Goal: Task Accomplishment & Management: Use online tool/utility

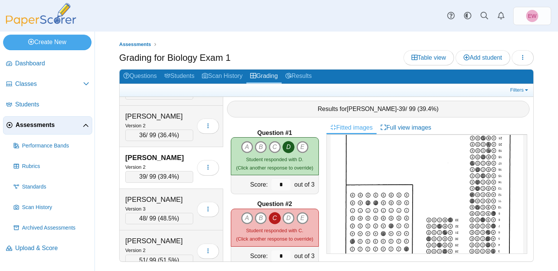
click at [316, 36] on div "Assessments Grading for Biology Exam 1 Table view Add student Loading…" at bounding box center [326, 151] width 463 height 239
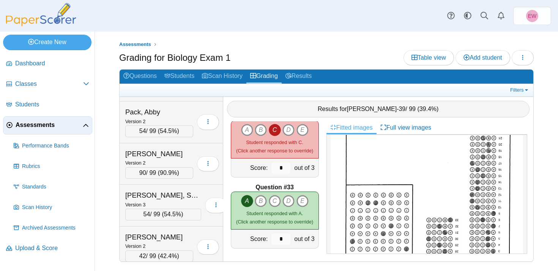
scroll to position [4098, 0]
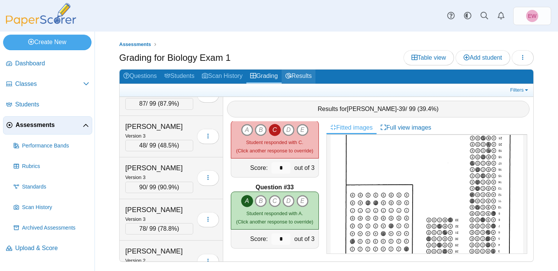
click at [307, 79] on link "Results" at bounding box center [299, 76] width 34 height 14
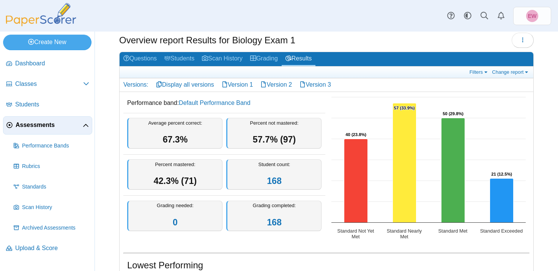
scroll to position [24, 0]
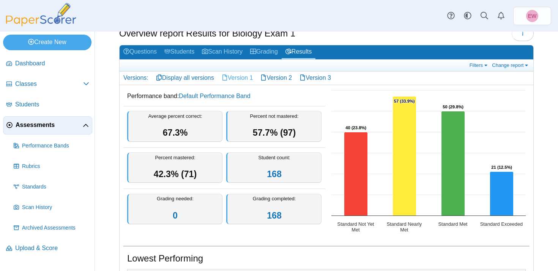
click at [246, 78] on link "Version 1" at bounding box center [237, 77] width 39 height 13
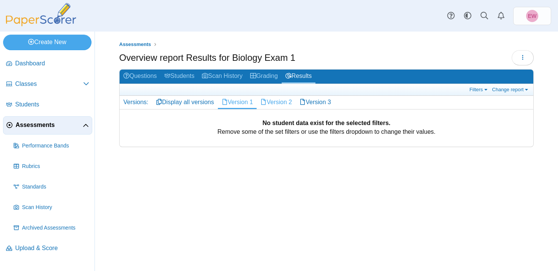
click at [283, 101] on link "Version 2" at bounding box center [276, 102] width 39 height 13
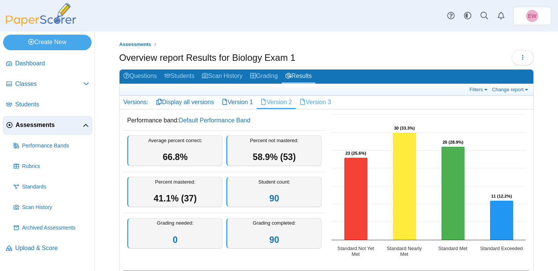
click at [324, 102] on link "Version 3" at bounding box center [315, 102] width 39 height 13
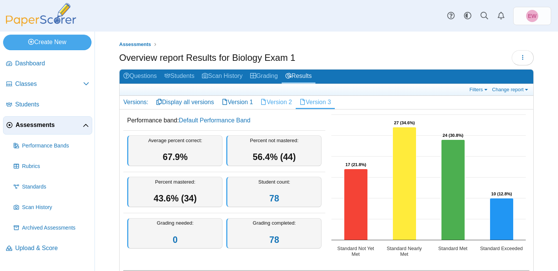
click at [289, 102] on link "Version 2" at bounding box center [276, 102] width 39 height 13
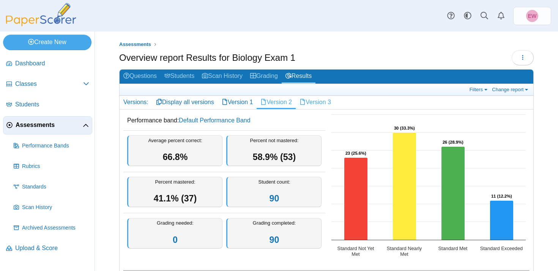
click at [317, 102] on link "Version 3" at bounding box center [315, 102] width 39 height 13
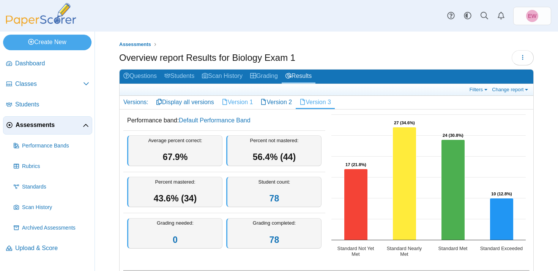
click at [241, 101] on link "Version 1" at bounding box center [237, 102] width 39 height 13
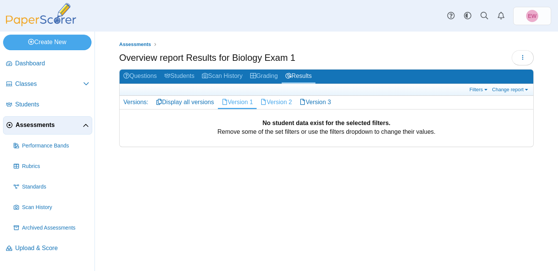
click at [284, 103] on link "Version 2" at bounding box center [276, 102] width 39 height 13
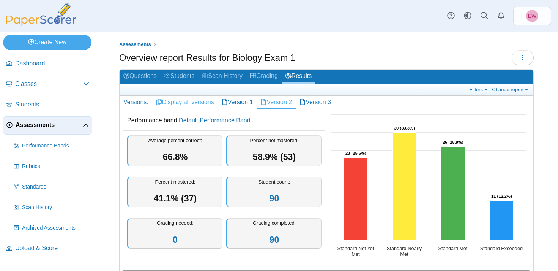
click at [196, 103] on link "Display all versions" at bounding box center [185, 102] width 66 height 13
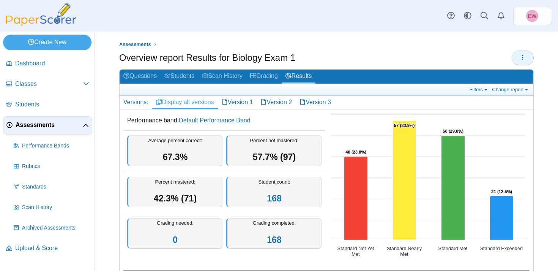
click at [524, 57] on icon "button" at bounding box center [523, 57] width 6 height 6
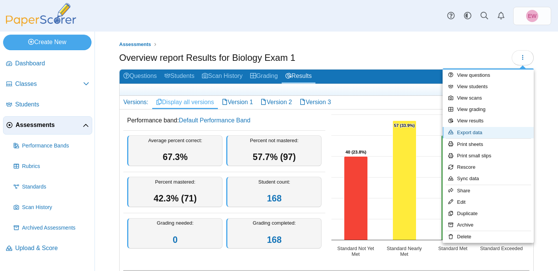
click at [478, 131] on link "Export data" at bounding box center [488, 132] width 91 height 11
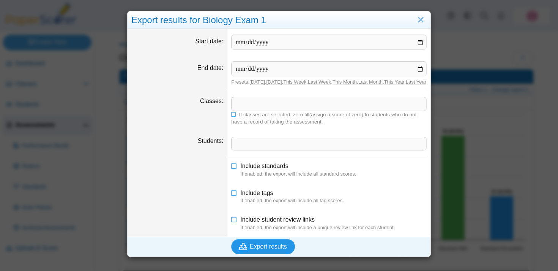
click at [266, 249] on span "Export results" at bounding box center [268, 246] width 37 height 6
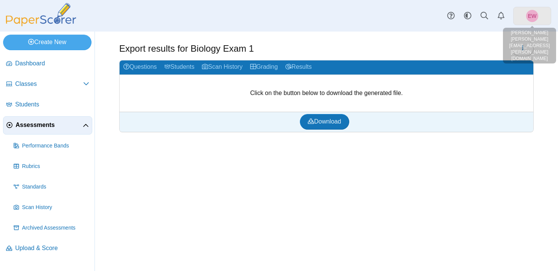
click at [533, 17] on span "EW" at bounding box center [532, 15] width 9 height 5
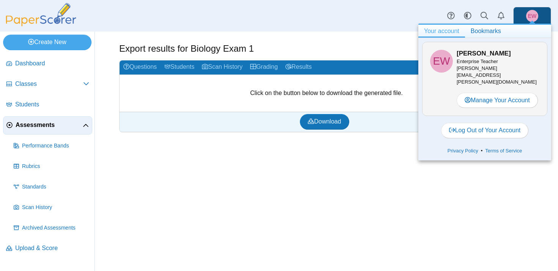
click at [439, 207] on div "Export results for Biology Exam 1 Loading…" at bounding box center [326, 151] width 463 height 239
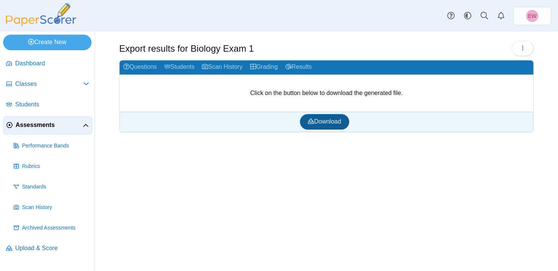
click at [324, 121] on span "Download" at bounding box center [324, 121] width 33 height 6
click at [38, 128] on span "Assessments" at bounding box center [49, 125] width 67 height 8
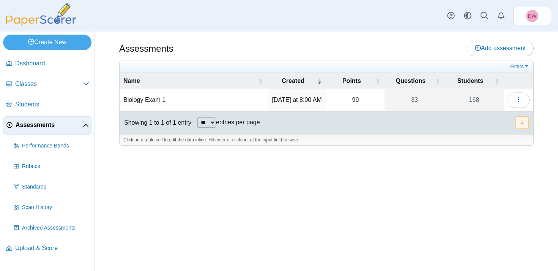
click at [141, 101] on td "Biology Exam 1" at bounding box center [194, 100] width 148 height 22
click at [136, 191] on div "Assessments Add assessment 99" at bounding box center [326, 151] width 463 height 239
click at [37, 206] on span "Scan History" at bounding box center [55, 207] width 67 height 8
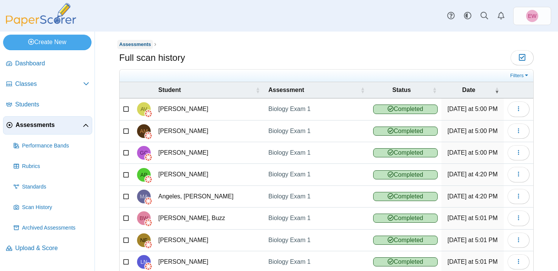
click at [137, 44] on span "Assessments" at bounding box center [135, 44] width 32 height 6
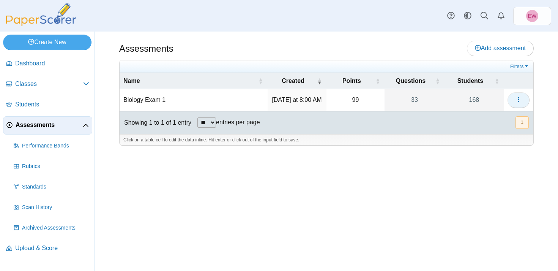
click at [516, 100] on icon "button" at bounding box center [519, 99] width 6 height 6
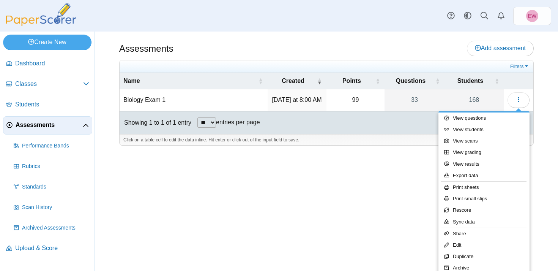
click at [372, 189] on div "Assessments Add assessment 99" at bounding box center [326, 151] width 463 height 239
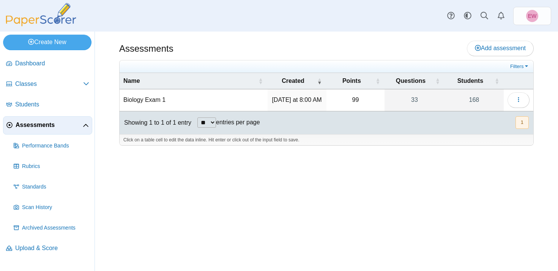
click at [155, 100] on td "Biology Exam 1" at bounding box center [194, 100] width 148 height 22
click at [147, 182] on div "Assessments Add assessment 99" at bounding box center [326, 151] width 463 height 239
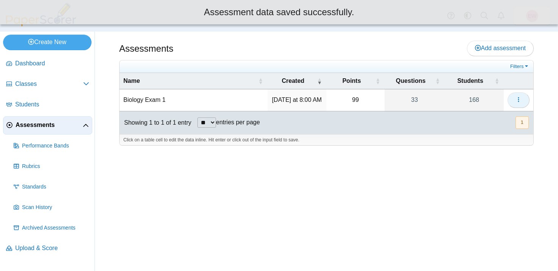
click at [519, 98] on icon "button" at bounding box center [519, 99] width 6 height 6
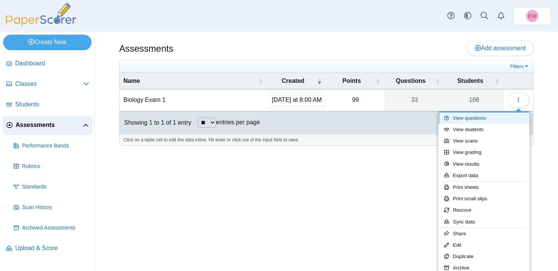
click at [481, 115] on link "View questions" at bounding box center [483, 117] width 91 height 11
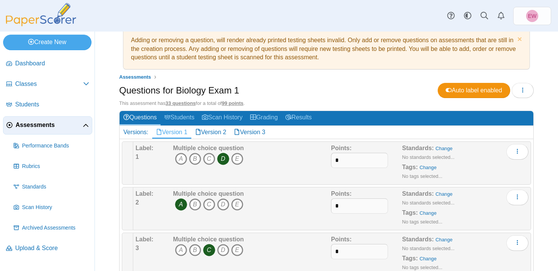
scroll to position [16, 0]
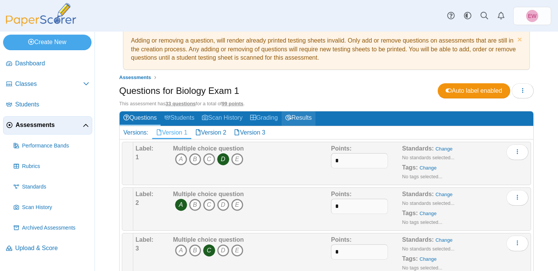
click at [311, 118] on link "Results" at bounding box center [299, 118] width 34 height 14
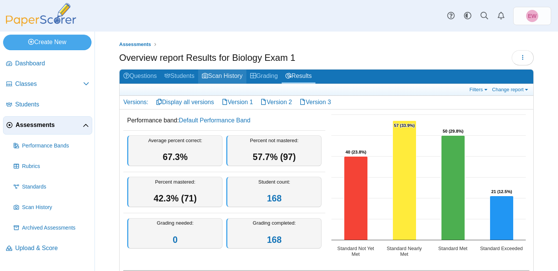
click at [230, 76] on link "Scan History" at bounding box center [222, 76] width 48 height 14
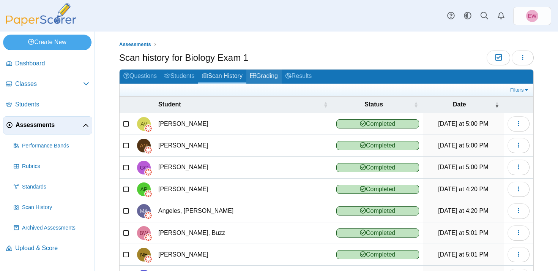
click at [268, 77] on link "Grading" at bounding box center [263, 76] width 35 height 14
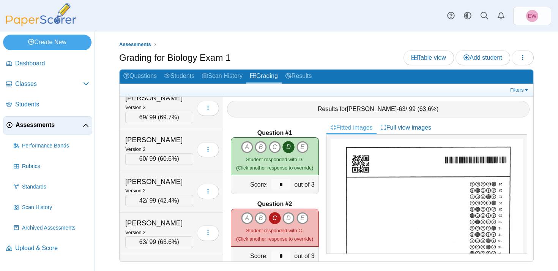
scroll to position [4724, 0]
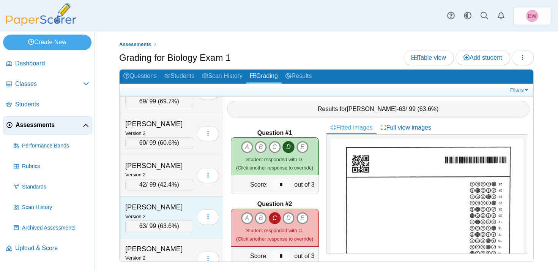
click at [154, 205] on div "Quinton, Jayden" at bounding box center [159, 207] width 68 height 10
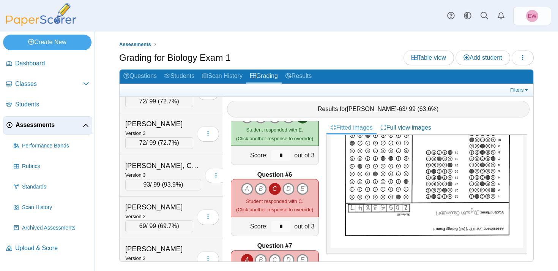
scroll to position [948, 0]
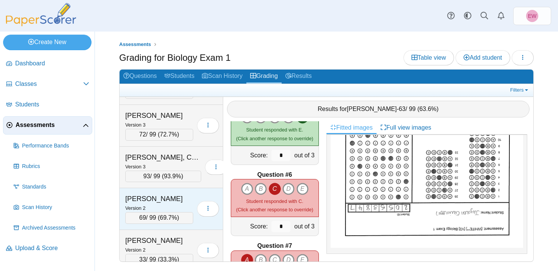
click at [155, 202] on div "Cannon, Alyssa" at bounding box center [159, 199] width 68 height 10
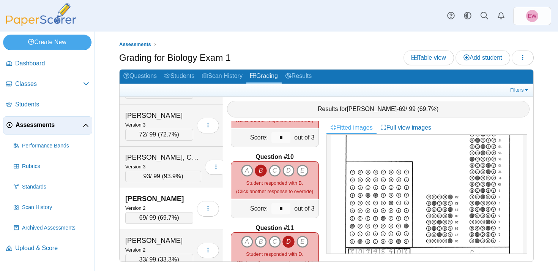
scroll to position [617, 0]
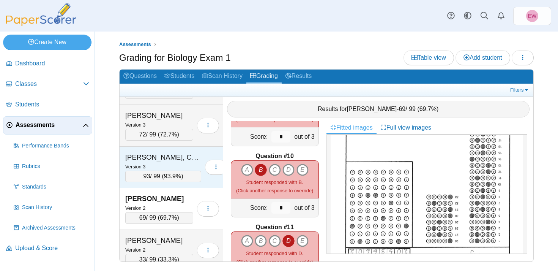
click at [154, 161] on div "Campise, Cadence" at bounding box center [163, 157] width 76 height 10
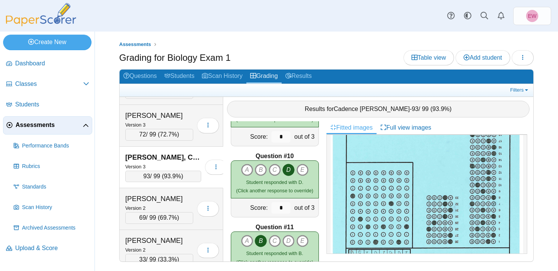
scroll to position [0, 0]
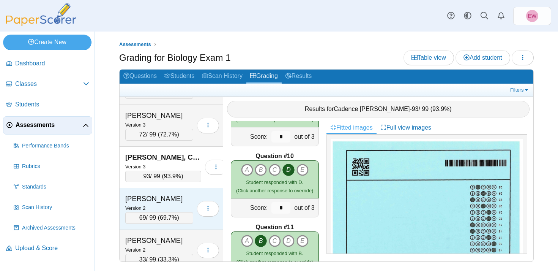
click at [164, 197] on div "Cannon, Alyssa" at bounding box center [159, 199] width 68 height 10
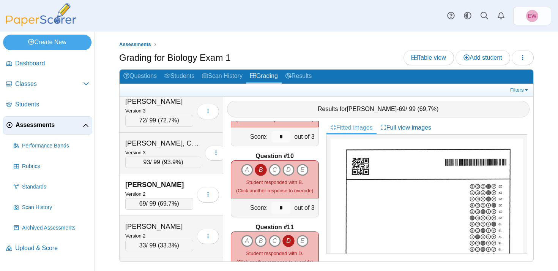
scroll to position [962, 0]
click at [155, 229] on div "Castillo, Gabby" at bounding box center [159, 227] width 68 height 10
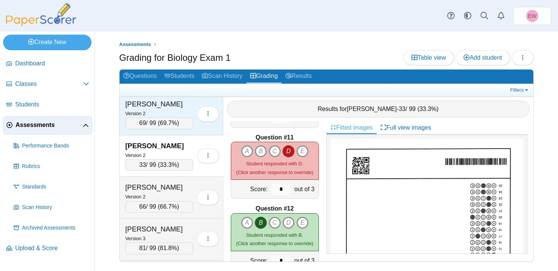
scroll to position [1050, 0]
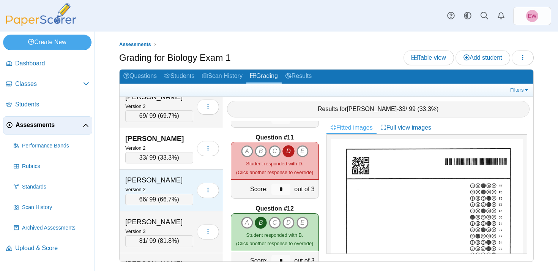
click at [151, 180] on div "Chambers, Jacob" at bounding box center [159, 180] width 68 height 10
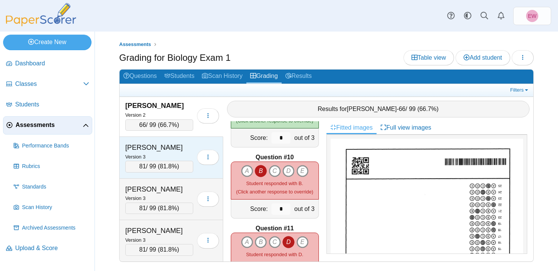
scroll to position [1127, 0]
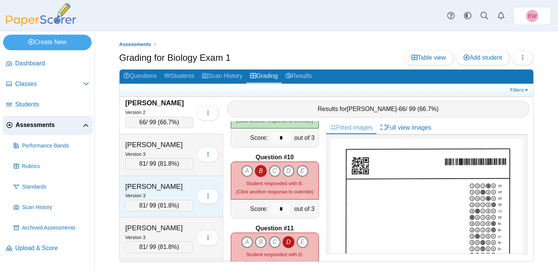
click at [156, 189] on div "Cowan, Parker" at bounding box center [159, 186] width 68 height 10
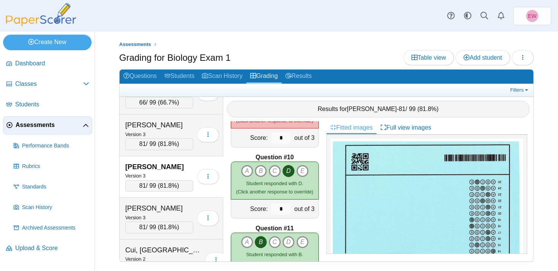
scroll to position [1157, 0]
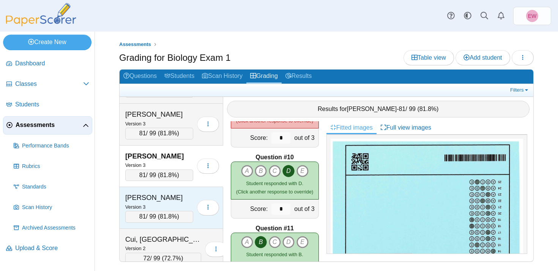
click at [154, 196] on div "Cox, Ayden" at bounding box center [159, 197] width 68 height 10
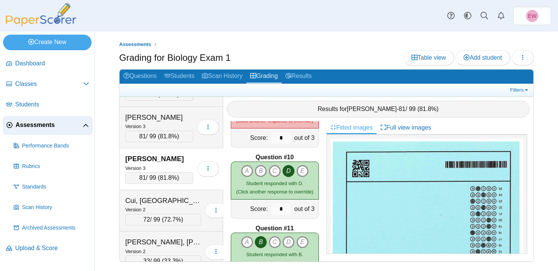
scroll to position [1205, 0]
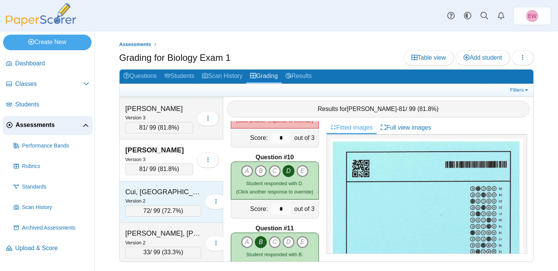
click at [153, 193] on div "Cui, Wenxi" at bounding box center [163, 192] width 76 height 10
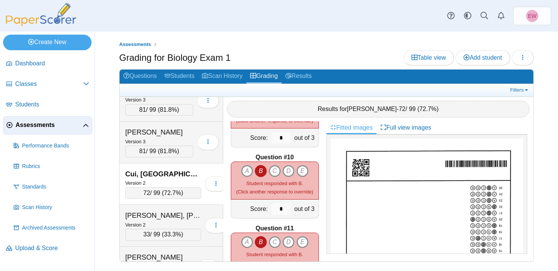
scroll to position [1226, 0]
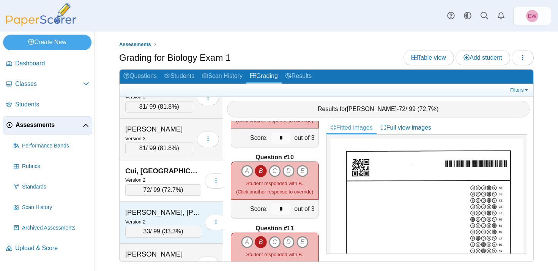
click at [153, 214] on div "Curry, Cooper" at bounding box center [163, 212] width 76 height 10
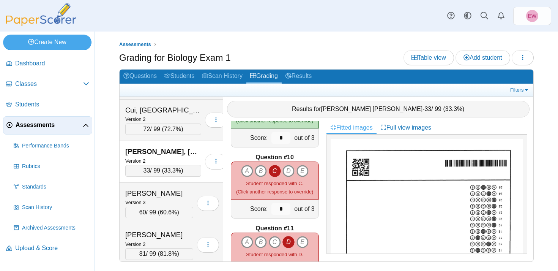
scroll to position [1297, 0]
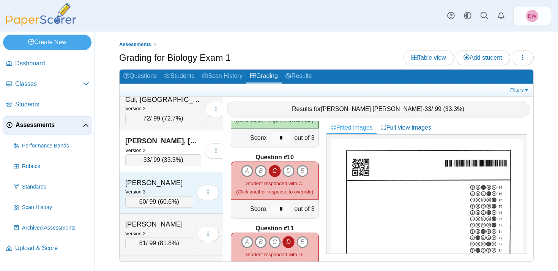
click at [160, 179] on div "Darnell, Nikki" at bounding box center [159, 183] width 68 height 10
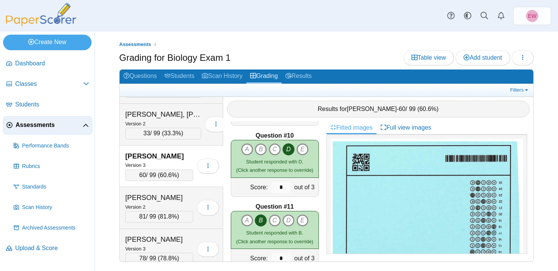
scroll to position [1327, 0]
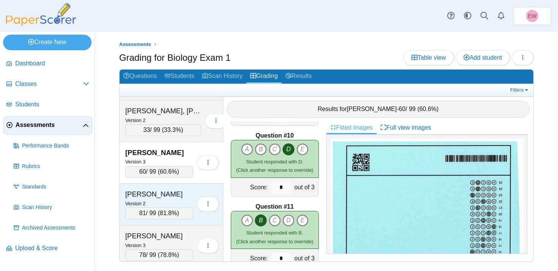
click at [150, 196] on div "Davis, Aiden" at bounding box center [159, 194] width 68 height 10
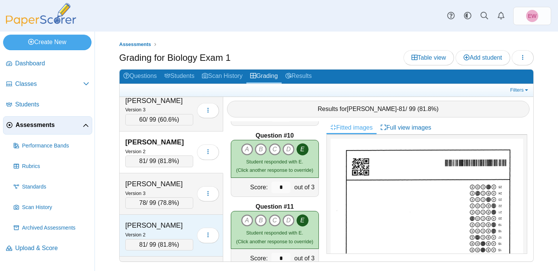
scroll to position [1389, 0]
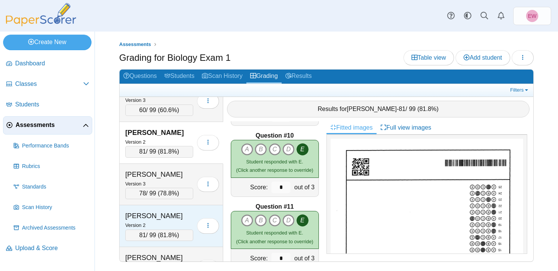
click at [150, 216] on div "Dennis, Chris" at bounding box center [159, 216] width 68 height 10
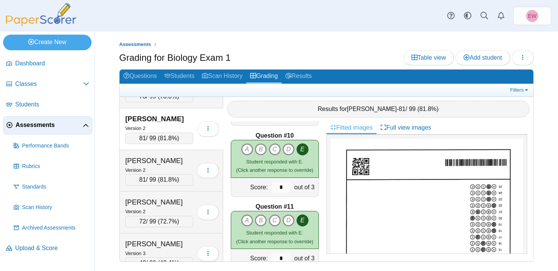
scroll to position [1487, 0]
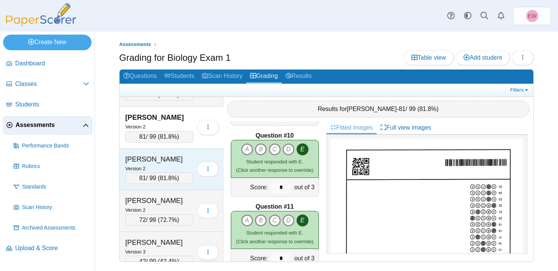
click at [158, 159] on div "Dietz, Olivia" at bounding box center [159, 159] width 68 height 10
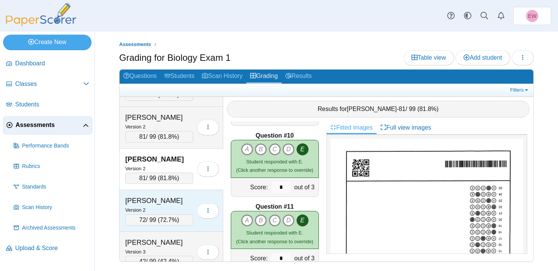
click at [153, 204] on div "Doughty, Shyanna" at bounding box center [159, 201] width 68 height 10
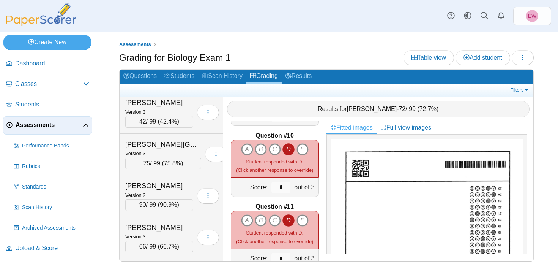
scroll to position [1626, 0]
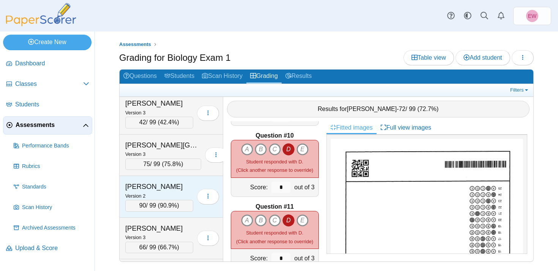
click at [152, 194] on div "Version 2" at bounding box center [159, 195] width 68 height 8
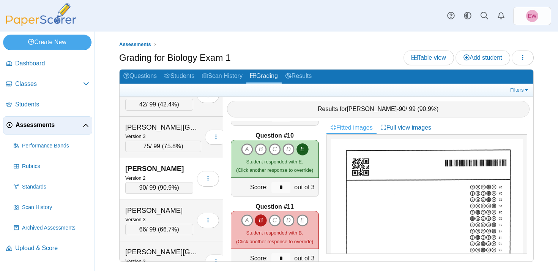
scroll to position [1646, 0]
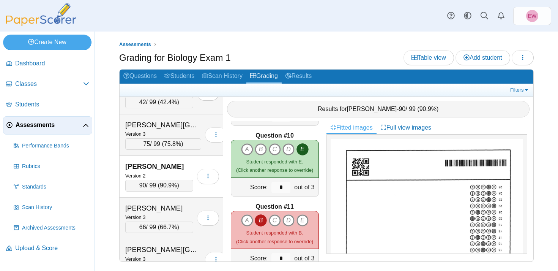
click at [259, 55] on div "Grading for Biology Exam 1 Table view Add student Loading…" at bounding box center [326, 58] width 415 height 17
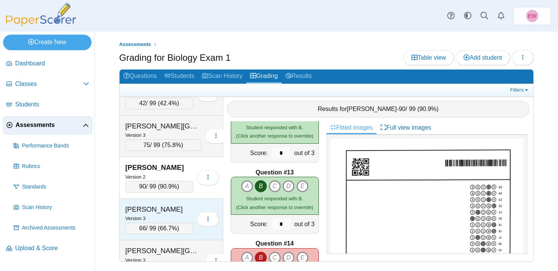
scroll to position [1111, 0]
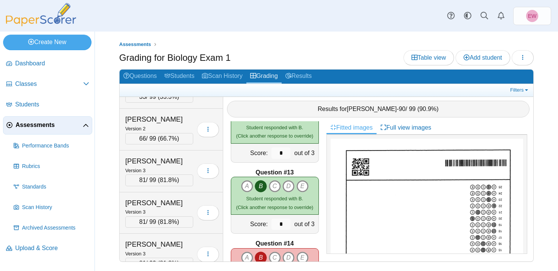
click at [293, 20] on div "Dashboard Classes Archived classes Students Assessments" at bounding box center [279, 16] width 558 height 32
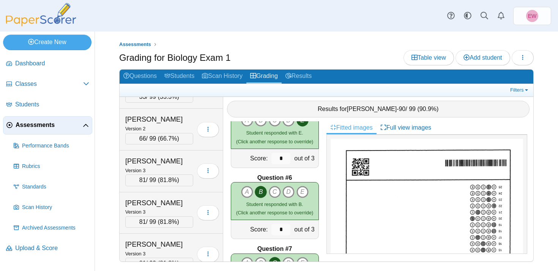
scroll to position [0, 0]
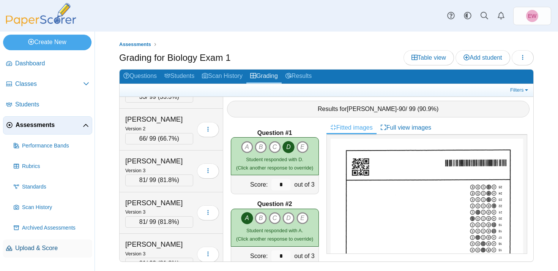
click at [42, 247] on span "Upload & Score" at bounding box center [52, 248] width 74 height 8
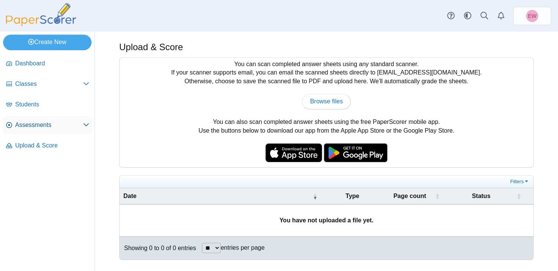
click at [41, 126] on span "Assessments" at bounding box center [49, 125] width 68 height 8
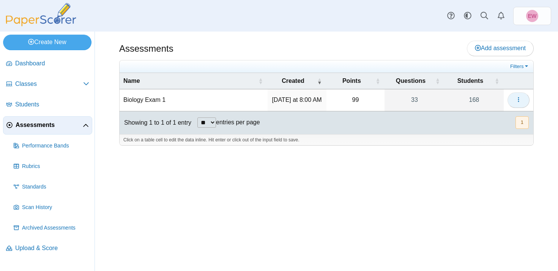
click at [521, 98] on icon "button" at bounding box center [519, 99] width 6 height 6
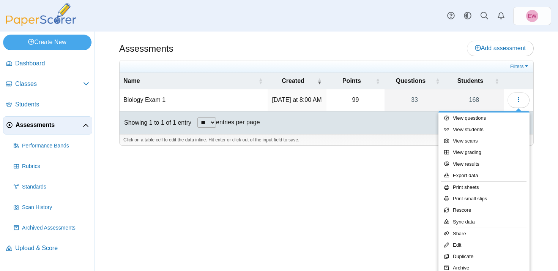
click at [552, 105] on div "Assessments Add assessment 99" at bounding box center [326, 151] width 463 height 239
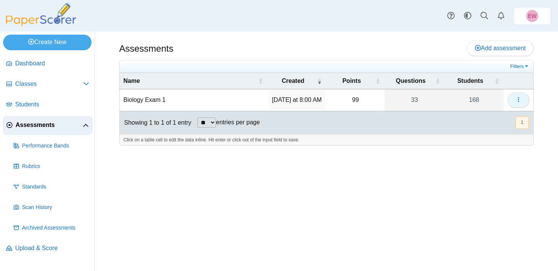
click at [521, 99] on icon "button" at bounding box center [519, 99] width 6 height 6
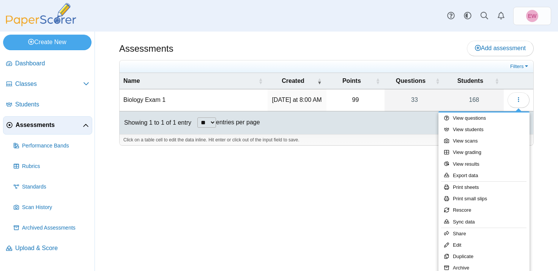
click at [399, 221] on div "Assessments Add assessment 99" at bounding box center [326, 151] width 463 height 239
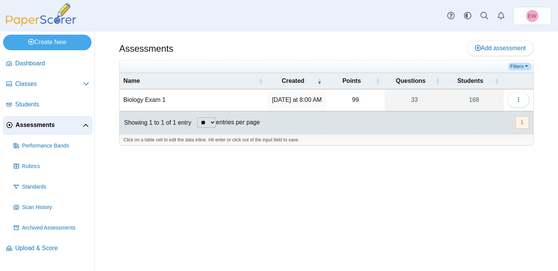
click at [527, 66] on link "Filters" at bounding box center [519, 67] width 23 height 8
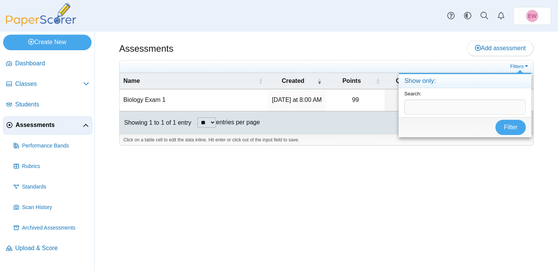
click at [547, 60] on div "Assessments Add assessment 99" at bounding box center [326, 151] width 463 height 239
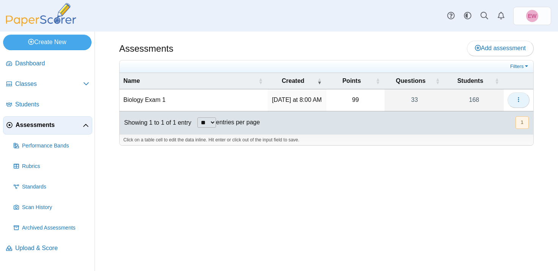
click at [519, 100] on use "button" at bounding box center [518, 99] width 1 height 5
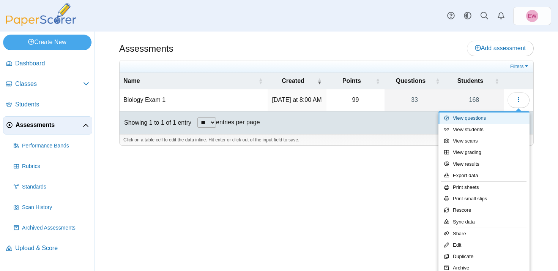
click at [485, 116] on link "View questions" at bounding box center [483, 117] width 91 height 11
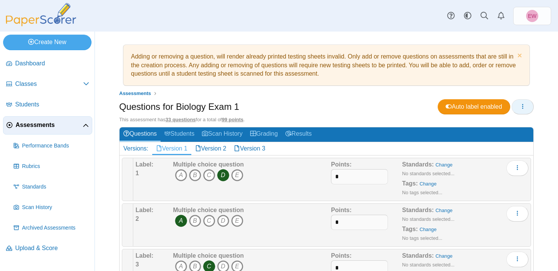
click at [523, 107] on icon "button" at bounding box center [523, 106] width 6 height 6
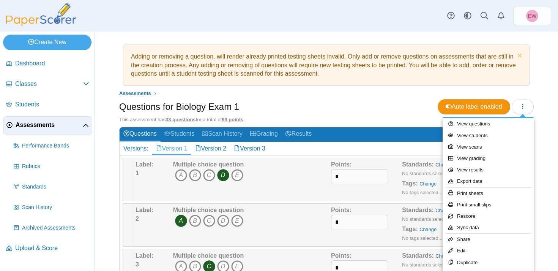
click at [551, 84] on div "Adding or removing a question, will render already printed testing sheets inval…" at bounding box center [326, 151] width 463 height 239
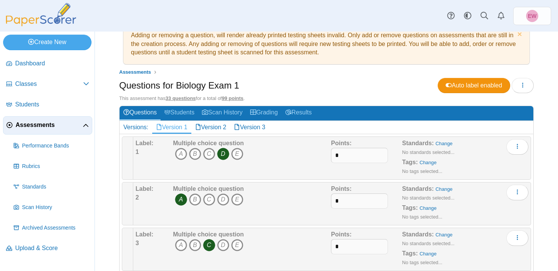
scroll to position [22, 0]
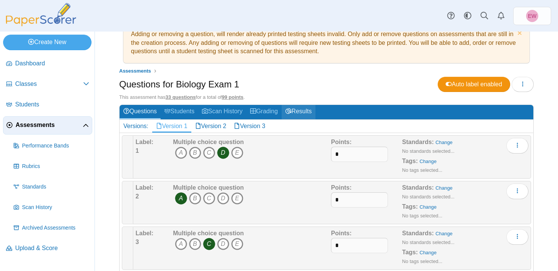
click at [311, 112] on link "Results" at bounding box center [299, 112] width 34 height 14
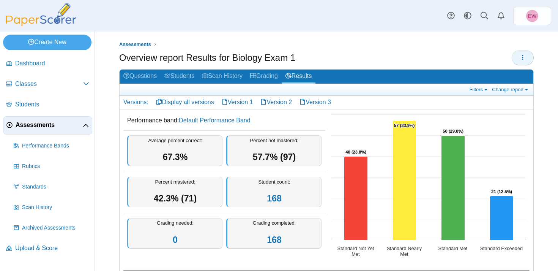
click at [523, 56] on icon "button" at bounding box center [523, 57] width 6 height 6
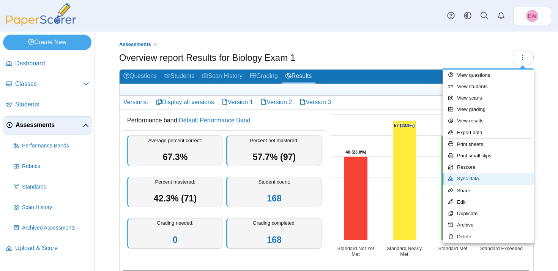
click at [477, 179] on link "Sync data" at bounding box center [488, 178] width 91 height 11
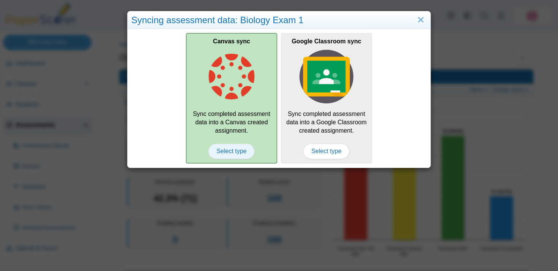
click at [228, 151] on span "Select type" at bounding box center [231, 150] width 46 height 15
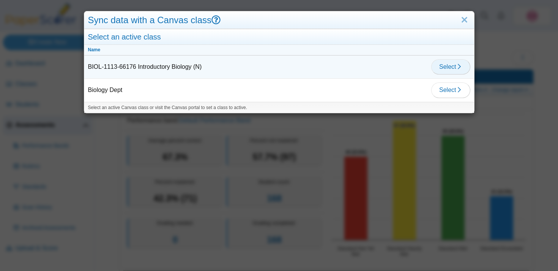
click at [447, 68] on span "Select" at bounding box center [450, 66] width 23 height 6
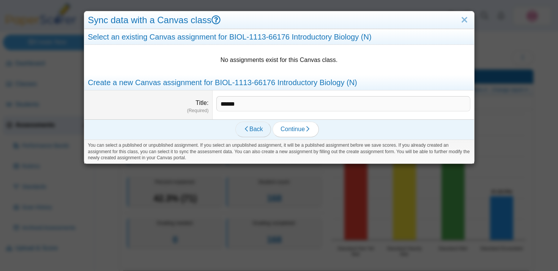
type input "******"
click at [254, 130] on span "Back" at bounding box center [253, 129] width 20 height 6
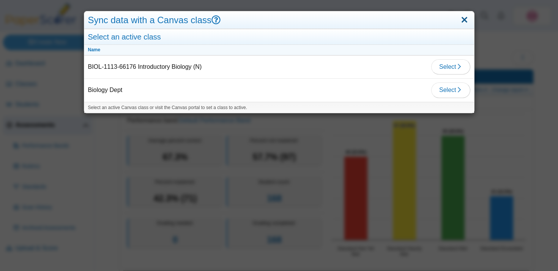
click at [463, 21] on link "Close" at bounding box center [465, 20] width 12 height 13
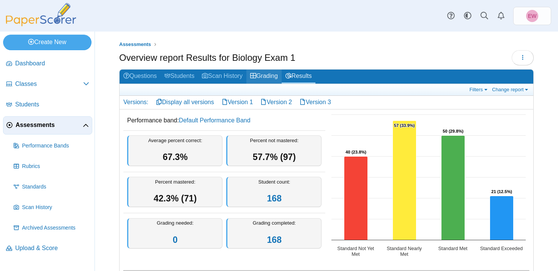
click at [274, 75] on link "Grading" at bounding box center [263, 76] width 35 height 14
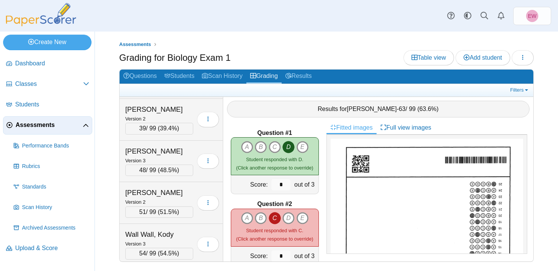
scroll to position [6822, 0]
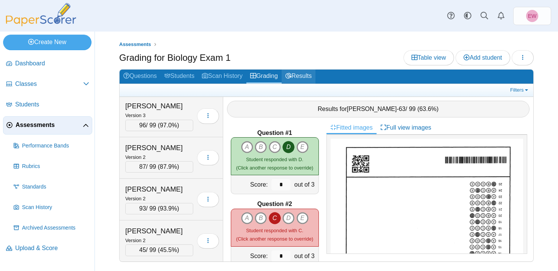
click at [313, 78] on link "Results" at bounding box center [299, 76] width 34 height 14
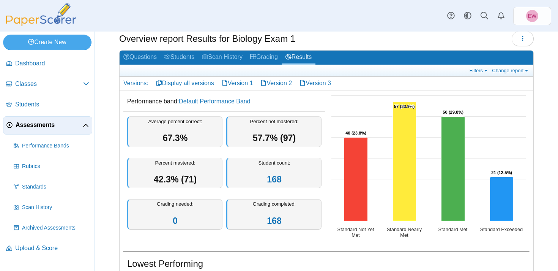
scroll to position [18, 0]
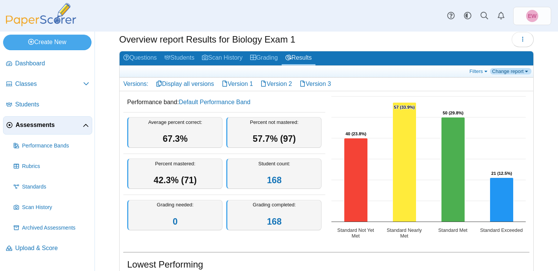
click at [519, 73] on link "Change report" at bounding box center [510, 71] width 41 height 6
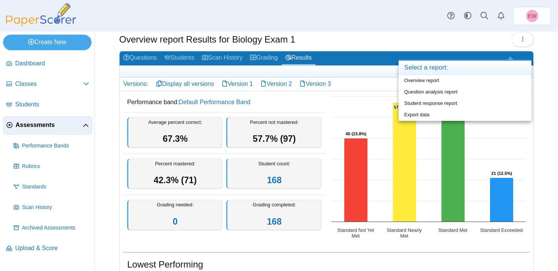
click at [547, 75] on div "Assessments Overview report Results for Biology Exam 1 Loading… 0" at bounding box center [326, 132] width 463 height 239
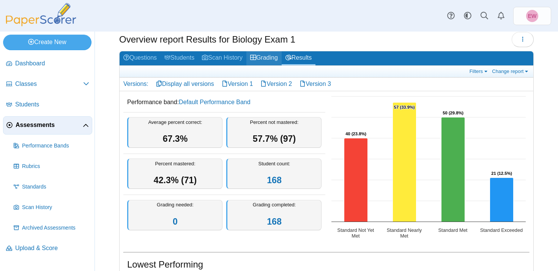
click at [271, 58] on link "Grading" at bounding box center [263, 58] width 35 height 14
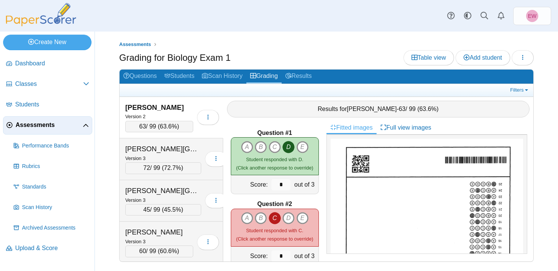
click at [542, 39] on div "Assessments Grading for Biology Exam 1 Table view Add student Loading…" at bounding box center [326, 151] width 463 height 239
click at [312, 76] on link "Results" at bounding box center [299, 76] width 34 height 14
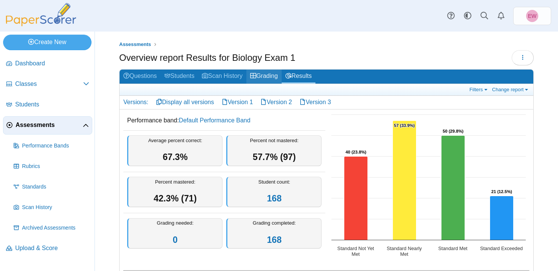
click at [276, 78] on link "Grading" at bounding box center [263, 76] width 35 height 14
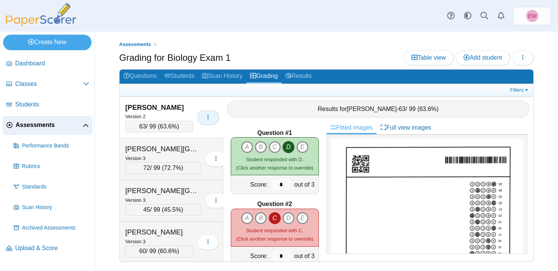
click at [208, 119] on icon "button" at bounding box center [208, 117] width 6 height 6
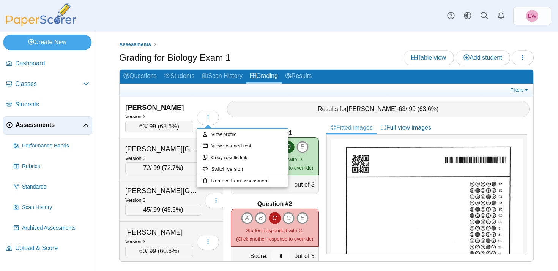
click at [311, 49] on div "Assessments Grading for Biology Exam 1 Table view Add student Loading… 63" at bounding box center [326, 155] width 415 height 229
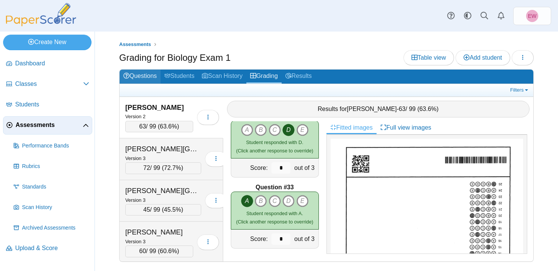
click at [140, 75] on link "Questions" at bounding box center [140, 76] width 41 height 14
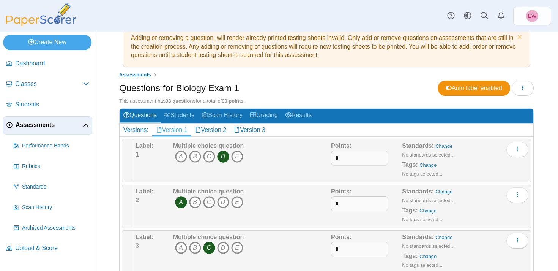
scroll to position [19, 0]
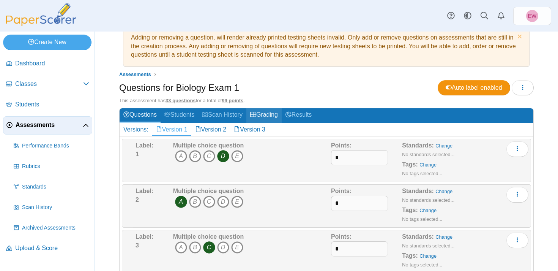
click at [276, 115] on link "Grading" at bounding box center [263, 115] width 35 height 14
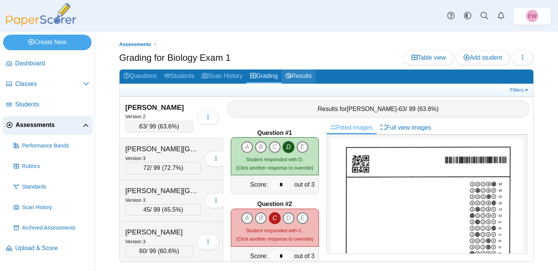
click at [308, 77] on link "Results" at bounding box center [299, 76] width 34 height 14
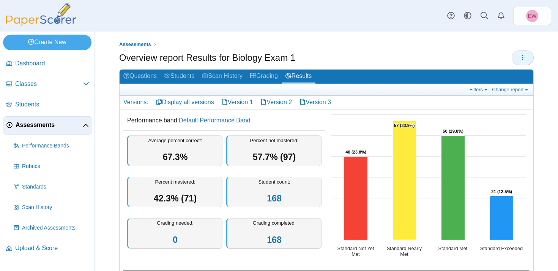
click at [524, 60] on icon "button" at bounding box center [523, 57] width 6 height 6
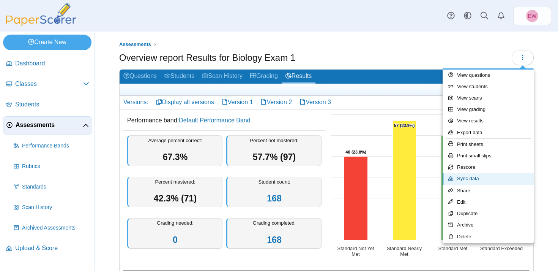
click at [475, 179] on link "Sync data" at bounding box center [488, 178] width 91 height 11
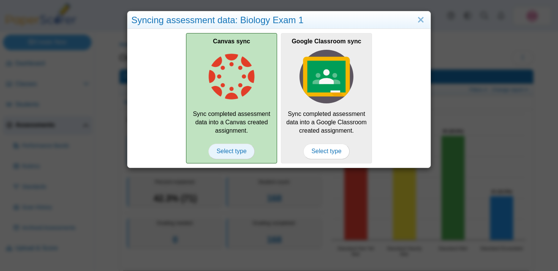
click at [230, 152] on span "Select type" at bounding box center [231, 150] width 46 height 15
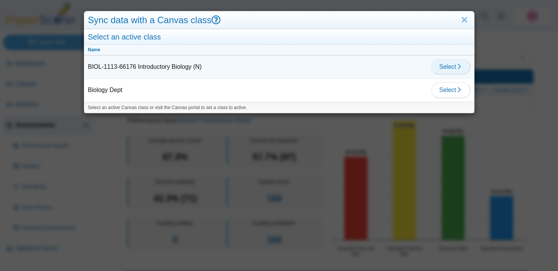
click at [440, 71] on button "Select" at bounding box center [450, 66] width 39 height 15
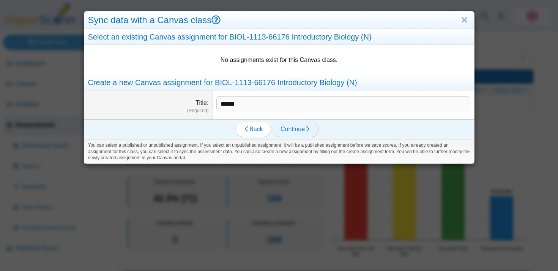
type input "******"
click at [293, 132] on span "Continue" at bounding box center [296, 129] width 30 height 6
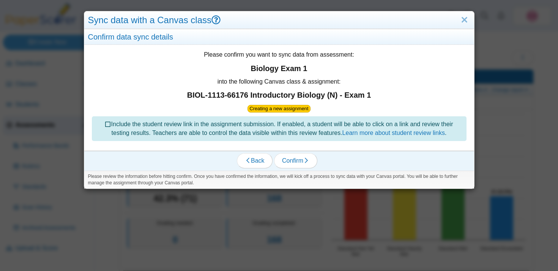
click at [105, 123] on icon at bounding box center [108, 123] width 6 height 5
click at [297, 162] on span "Confirm" at bounding box center [295, 160] width 27 height 6
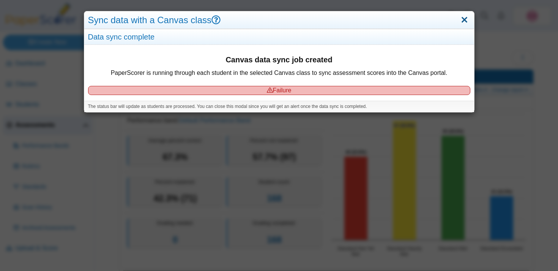
click at [464, 19] on link "Close" at bounding box center [465, 20] width 12 height 13
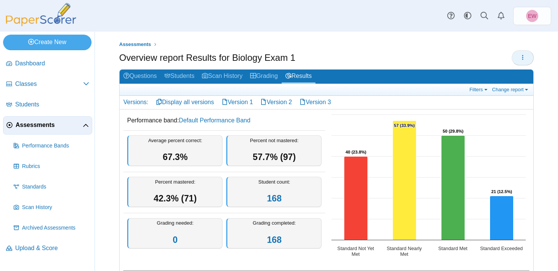
click at [523, 57] on icon "button" at bounding box center [523, 57] width 6 height 6
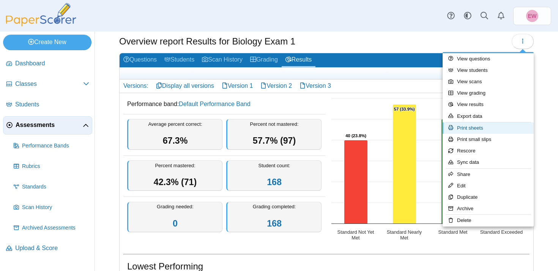
scroll to position [19, 0]
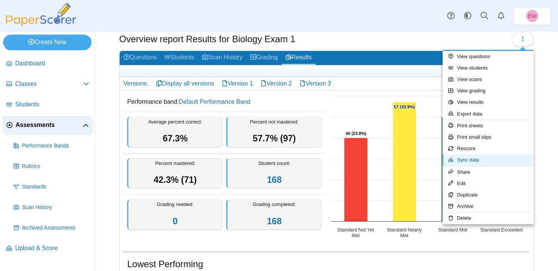
click at [482, 160] on link "Sync data" at bounding box center [488, 159] width 91 height 11
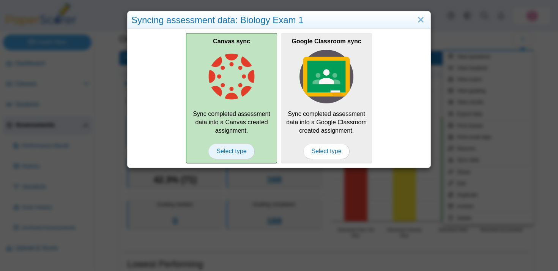
click at [233, 150] on span "Select type" at bounding box center [231, 150] width 46 height 15
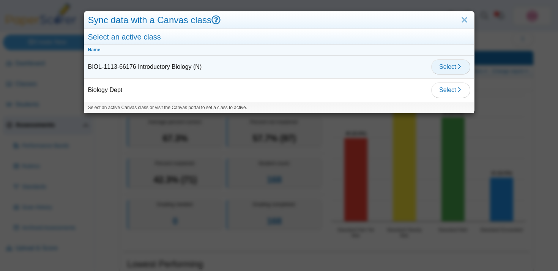
click at [453, 63] on span "Select" at bounding box center [450, 66] width 23 height 6
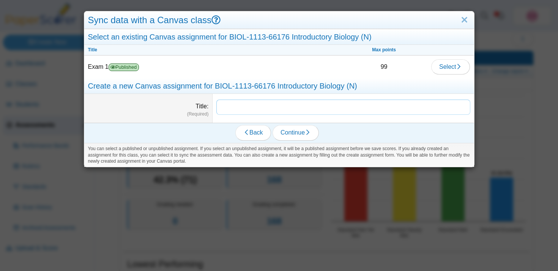
click at [240, 108] on input "Title" at bounding box center [343, 106] width 254 height 15
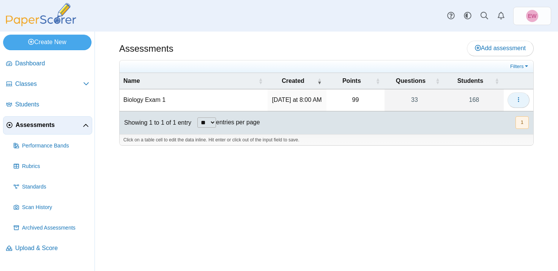
click at [519, 102] on icon "button" at bounding box center [519, 99] width 6 height 6
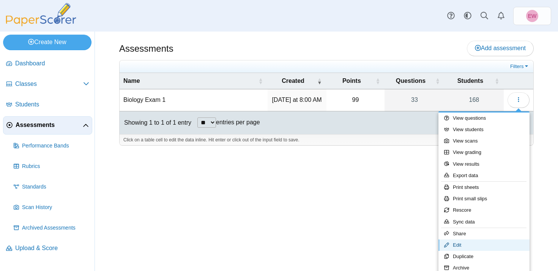
click at [457, 244] on link "Edit" at bounding box center [483, 244] width 91 height 11
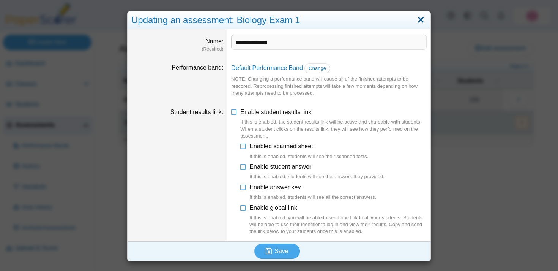
click at [422, 18] on link "Close" at bounding box center [421, 20] width 12 height 13
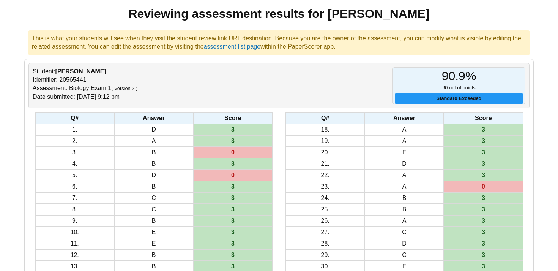
scroll to position [46, 0]
